Goal: Navigation & Orientation: Find specific page/section

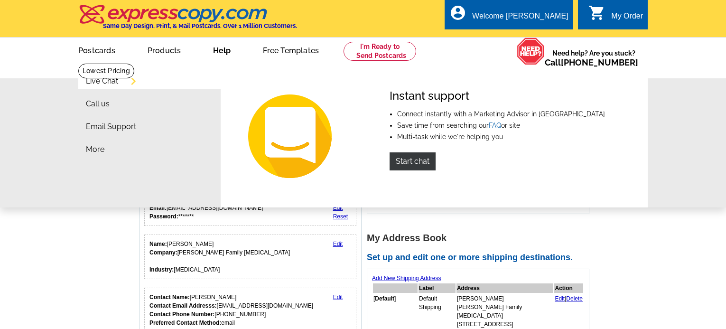
click at [224, 51] on link "Help" at bounding box center [222, 49] width 48 height 22
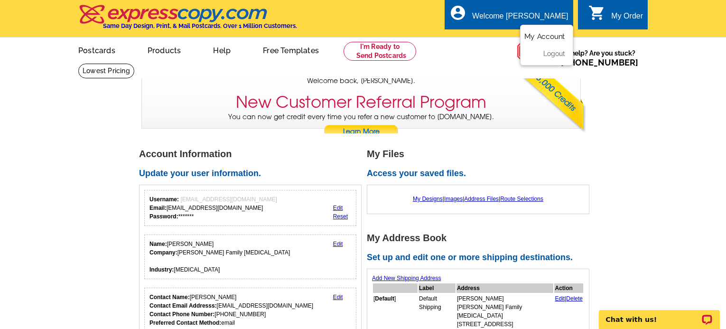
click at [531, 38] on link "My Account" at bounding box center [544, 36] width 41 height 9
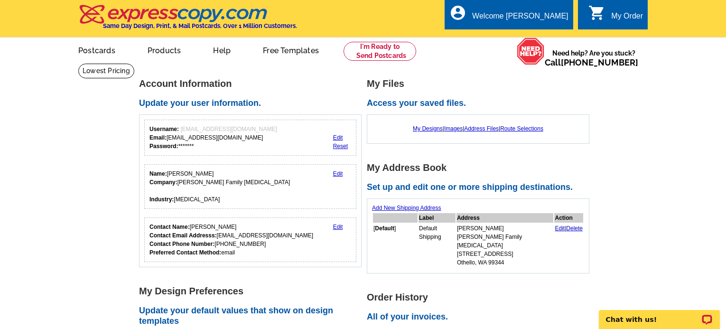
click at [626, 15] on div "My Order" at bounding box center [627, 18] width 32 height 13
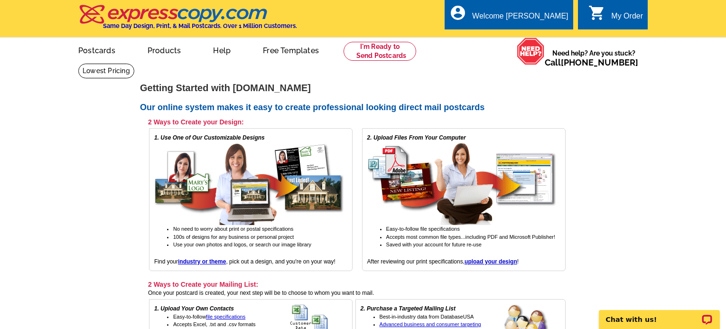
click at [614, 16] on div "My Order" at bounding box center [627, 18] width 32 height 13
click at [543, 37] on link "My Account" at bounding box center [544, 36] width 41 height 9
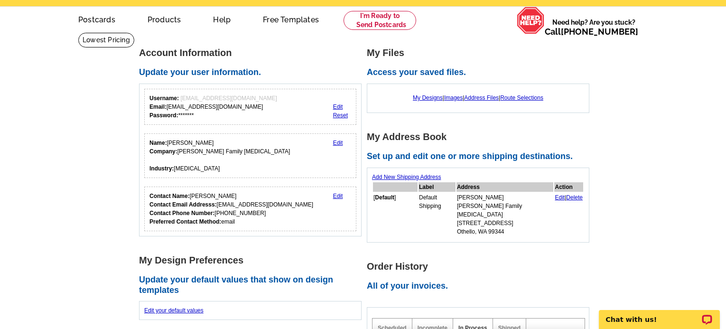
scroll to position [47, 0]
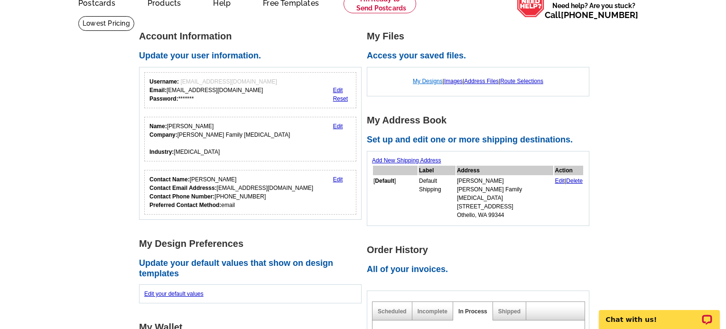
click at [427, 84] on link "My Designs" at bounding box center [428, 81] width 30 height 7
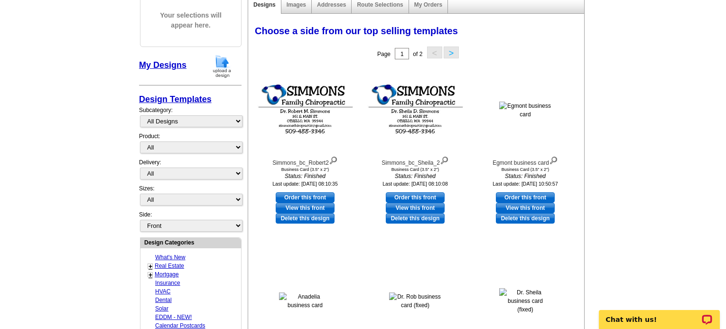
scroll to position [142, 0]
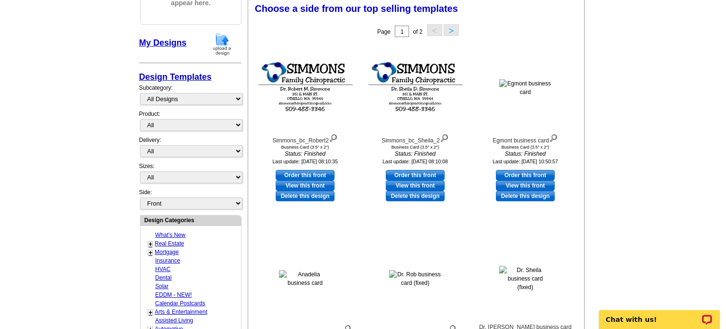
click at [453, 34] on button ">" at bounding box center [451, 30] width 15 height 12
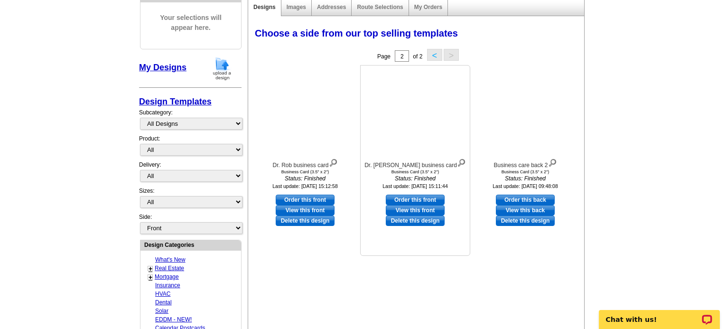
scroll to position [95, 0]
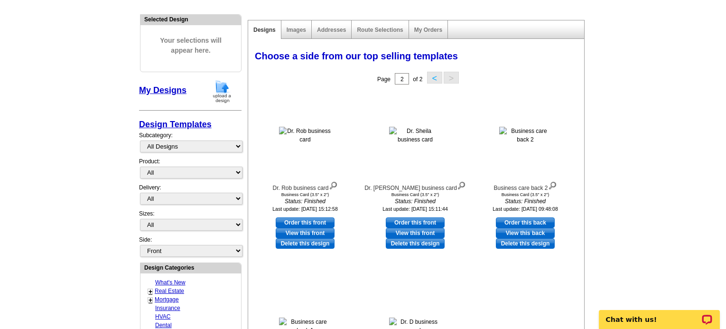
click at [431, 79] on button "<" at bounding box center [434, 78] width 15 height 12
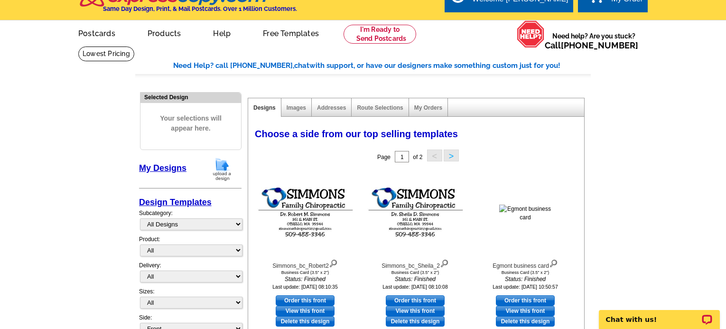
scroll to position [0, 0]
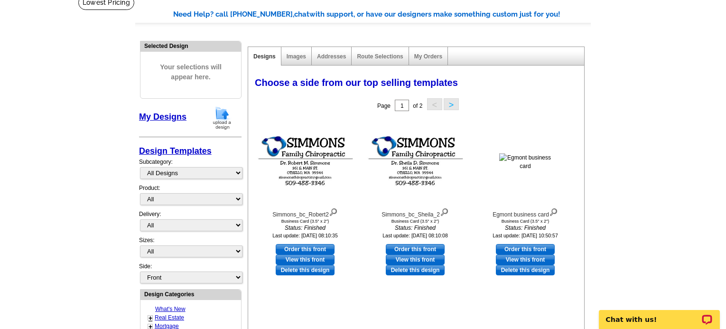
scroll to position [47, 0]
